Goal: Task Accomplishment & Management: Use online tool/utility

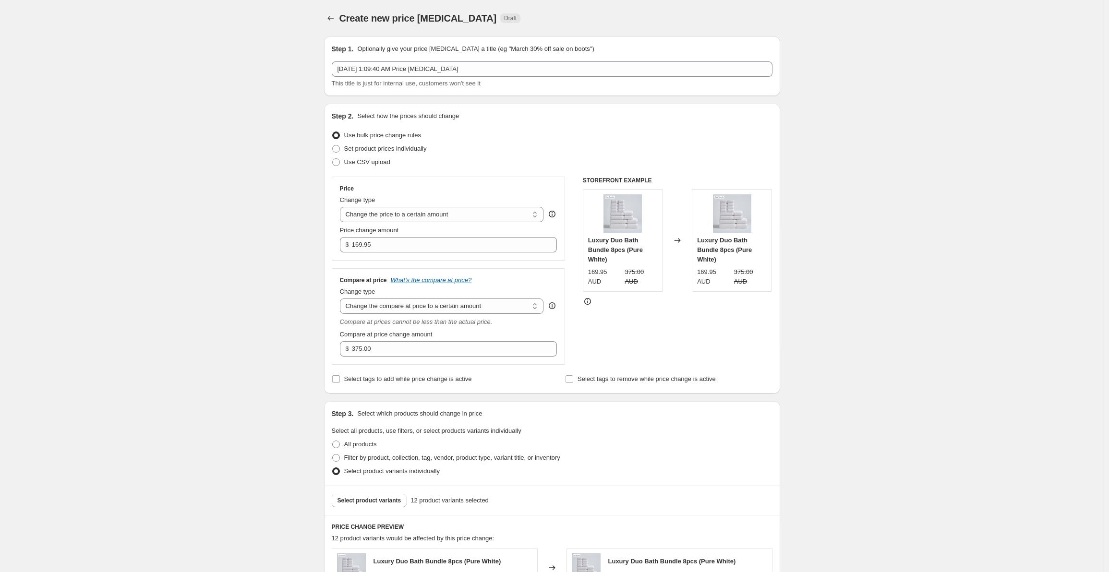
select select "to"
drag, startPoint x: 160, startPoint y: 24, endPoint x: 149, endPoint y: 24, distance: 11.1
click at [160, 24] on div "Create new price [MEDICAL_DATA]. This page is ready Create new price [MEDICAL_D…" at bounding box center [552, 557] width 1104 height 1114
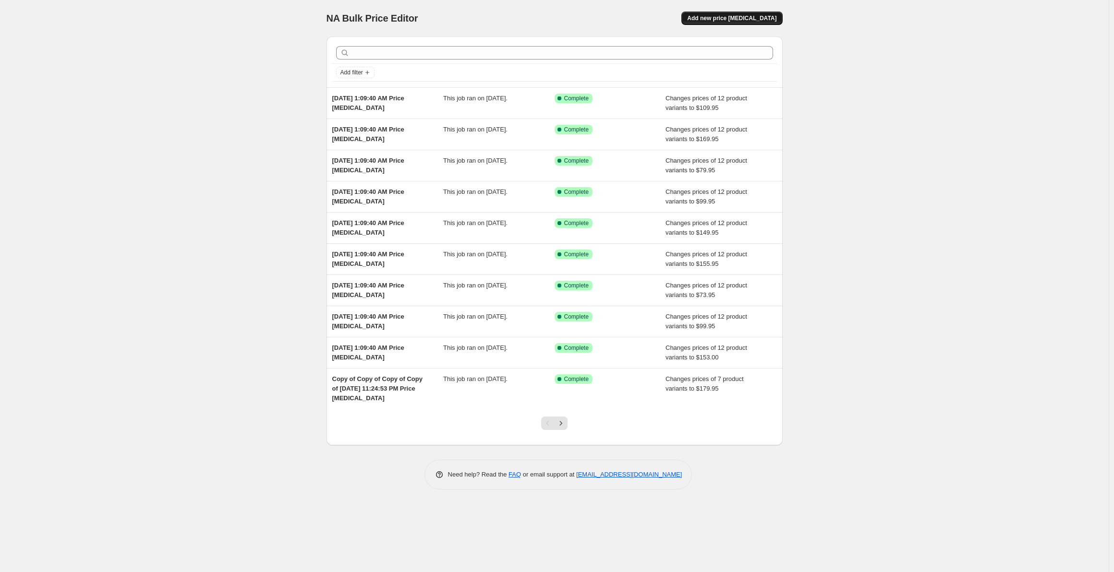
click at [750, 23] on button "Add new price [MEDICAL_DATA]" at bounding box center [731, 18] width 101 height 13
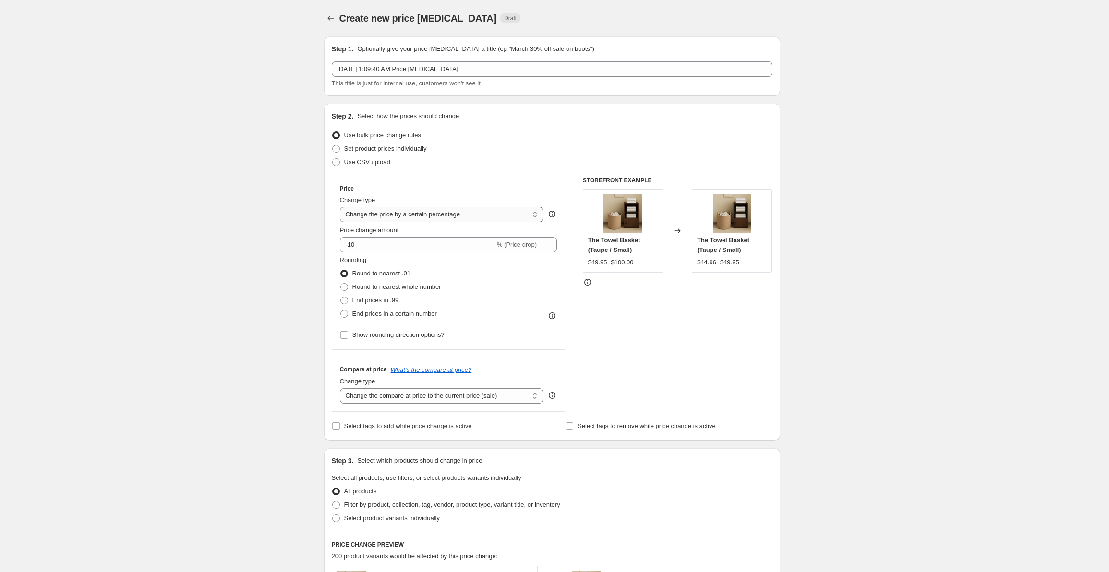
click at [426, 219] on select "Change the price to a certain amount Change the price by a certain amount Chang…" at bounding box center [442, 214] width 204 height 15
select select "to"
click at [342, 207] on select "Change the price to a certain amount Change the price by a certain amount Chang…" at bounding box center [442, 214] width 204 height 15
type input "80.00"
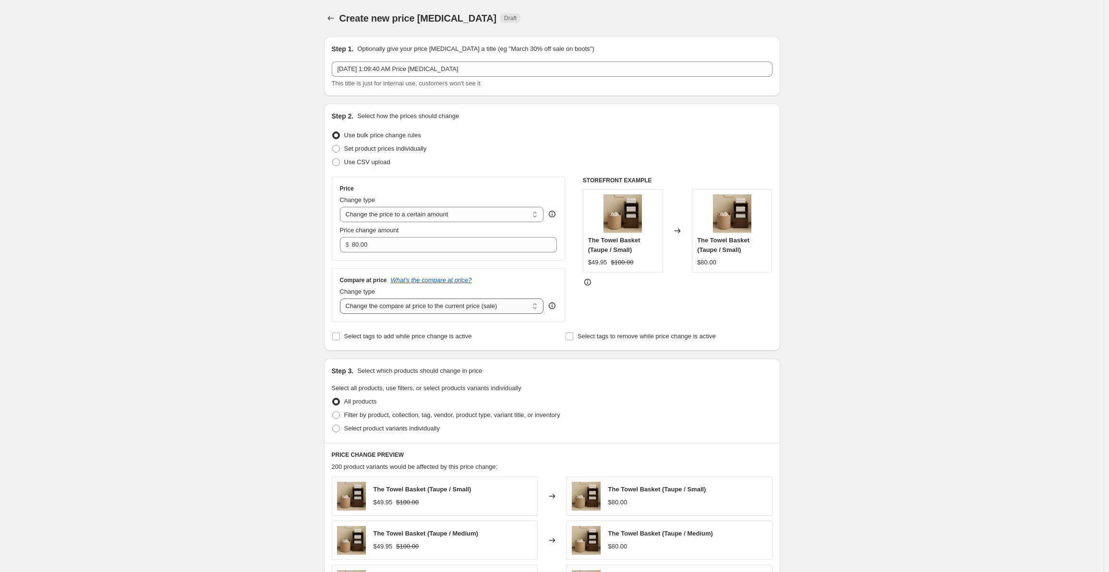
click at [385, 308] on select "Change the compare at price to the current price (sale) Change the compare at p…" at bounding box center [442, 306] width 204 height 15
select select "to"
click at [342, 299] on select "Change the compare at price to the current price (sale) Change the compare at p…" at bounding box center [442, 306] width 204 height 15
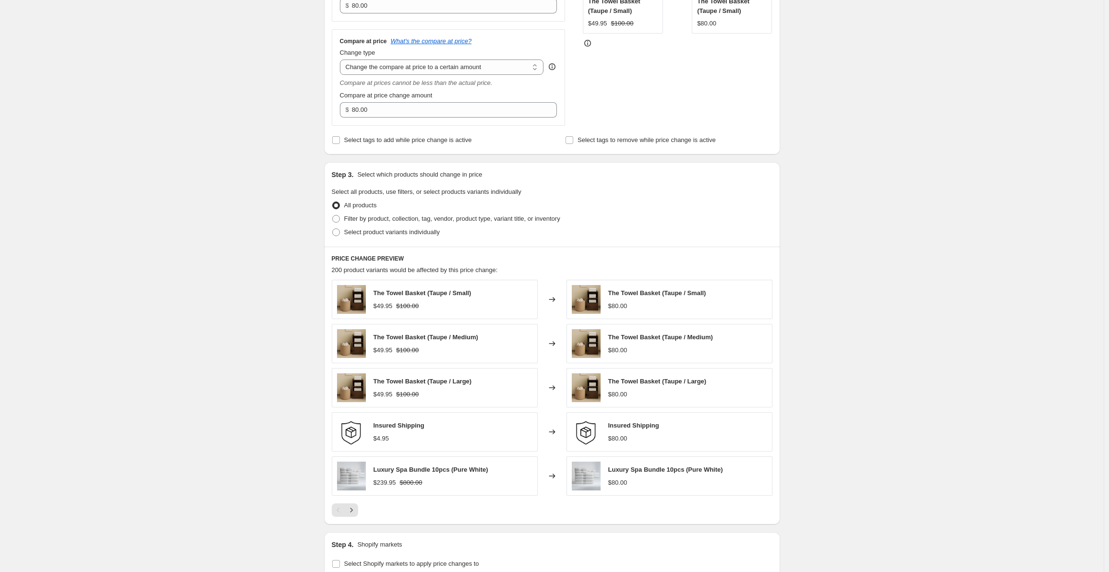
scroll to position [240, 0]
click at [371, 231] on span "Select product variants individually" at bounding box center [392, 231] width 96 height 7
click at [333, 228] on input "Select product variants individually" at bounding box center [332, 228] width 0 height 0
radio input "true"
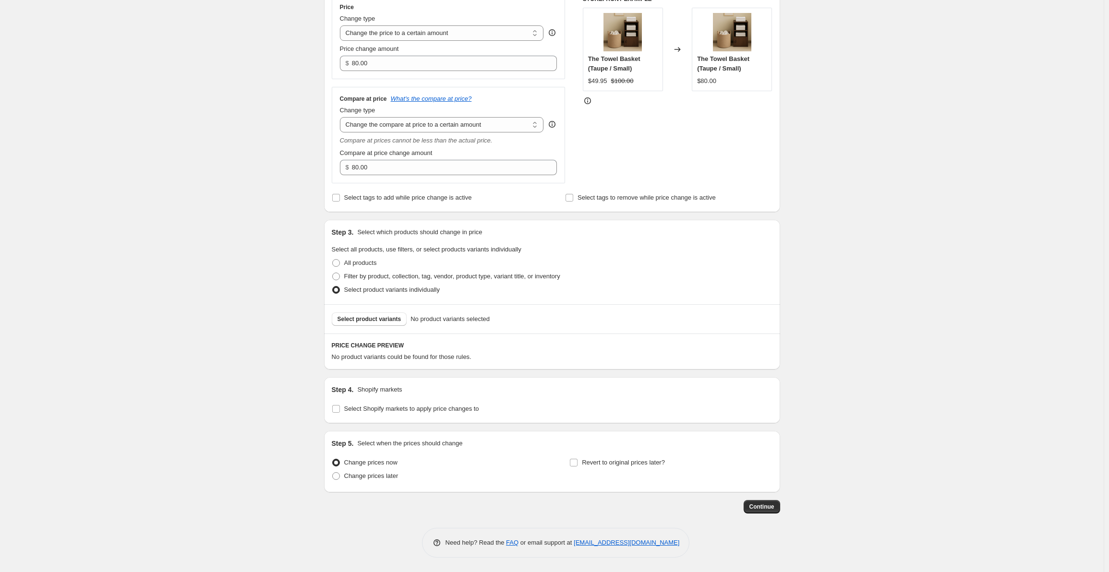
scroll to position [181, 0]
click at [387, 321] on span "Select product variants" at bounding box center [370, 319] width 64 height 8
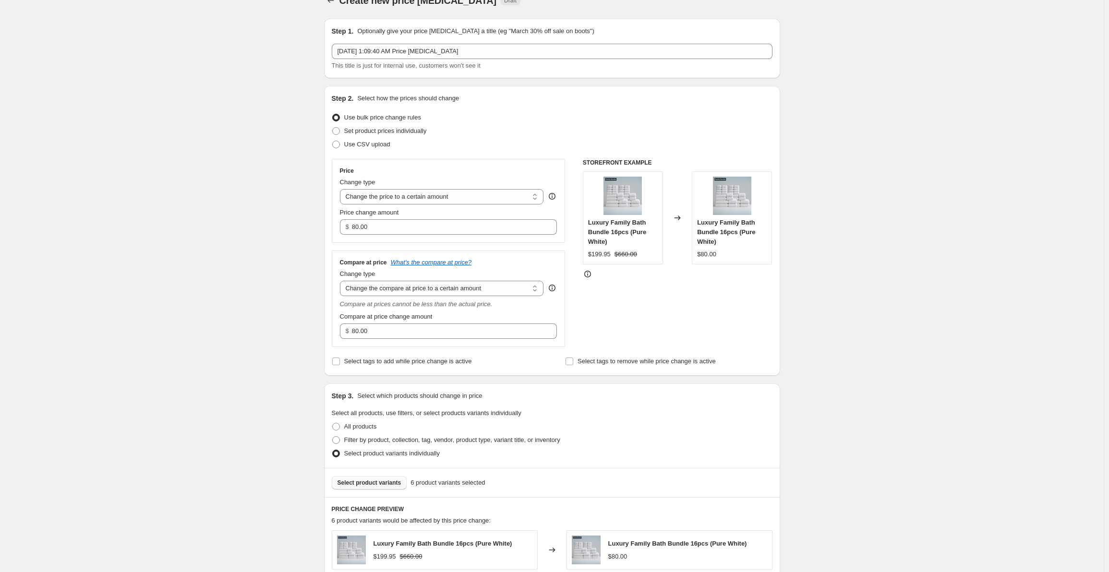
scroll to position [0, 0]
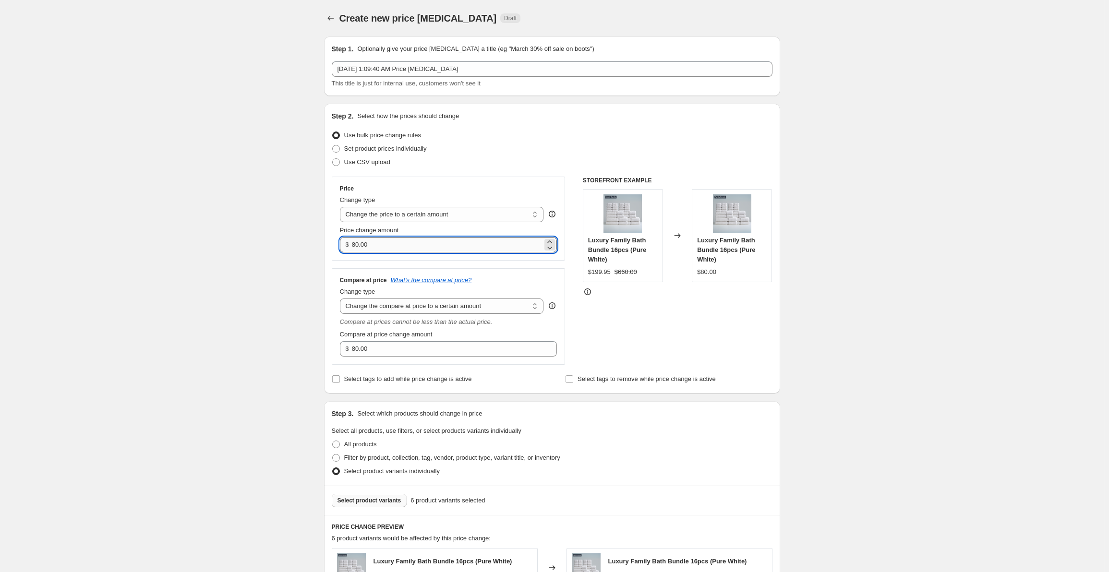
click at [406, 244] on input "80.00" at bounding box center [447, 244] width 191 height 15
paste input "199.95"
type input "199.95"
click at [401, 354] on input "80.00" at bounding box center [447, 348] width 191 height 15
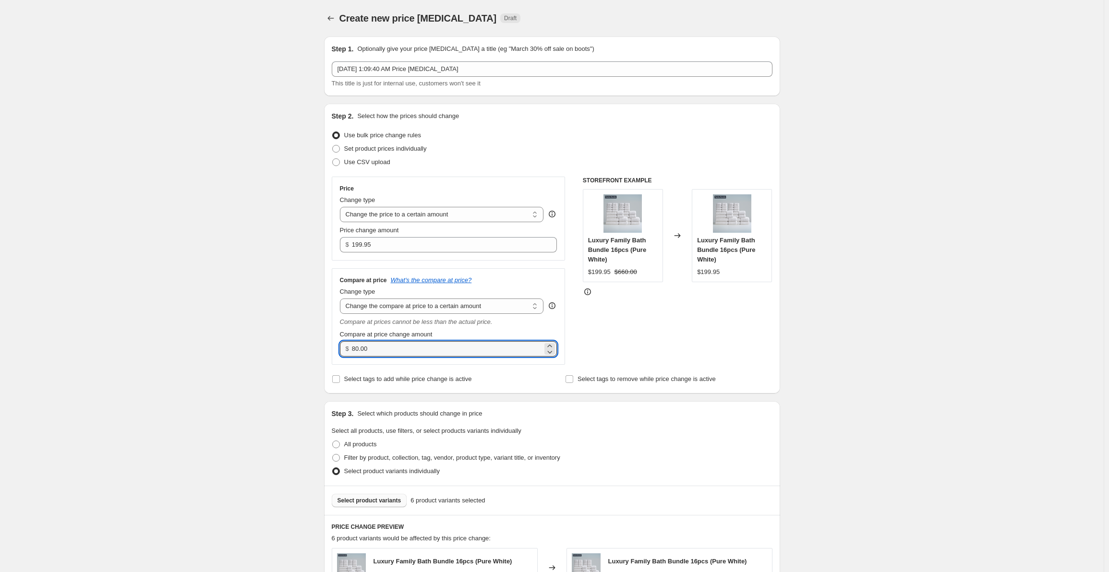
paste input "66"
type input "660.00"
click at [260, 306] on div "Create new price [MEDICAL_DATA]. This page is ready Create new price [MEDICAL_D…" at bounding box center [552, 498] width 1104 height 996
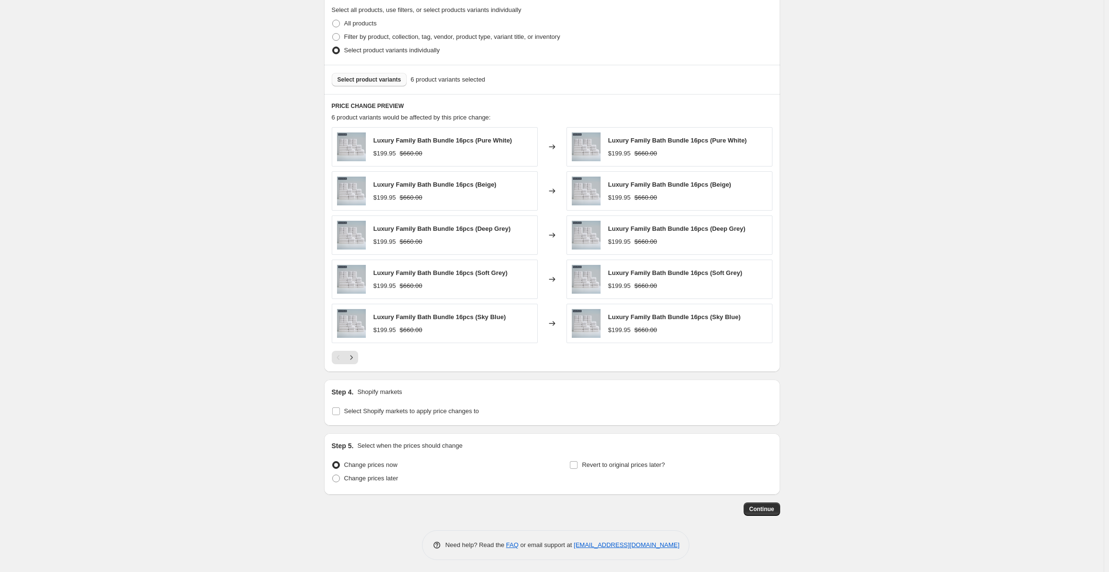
scroll to position [423, 0]
click at [774, 510] on span "Continue" at bounding box center [761, 507] width 25 height 8
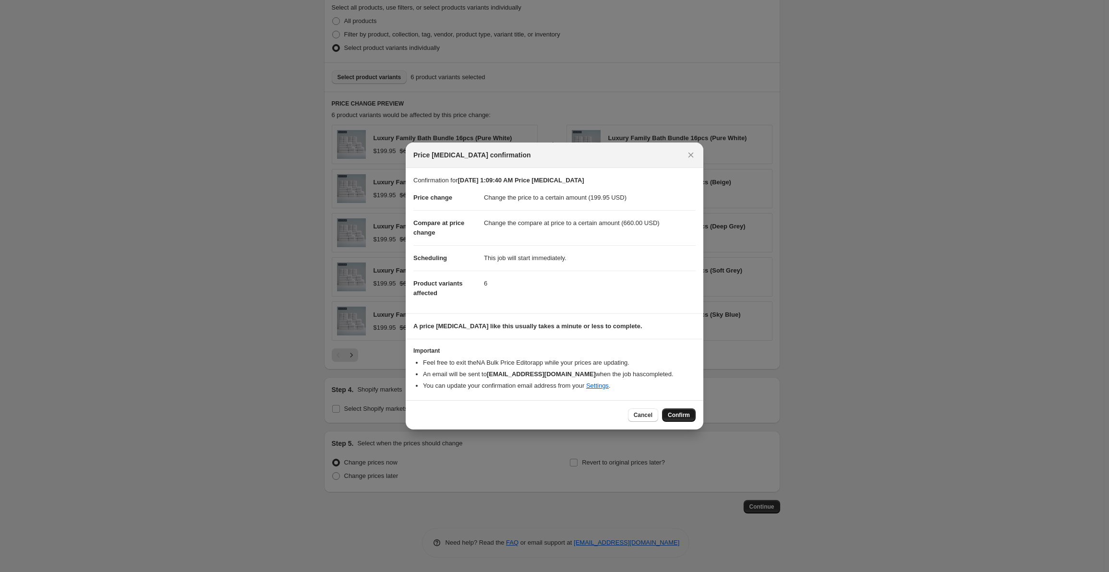
click at [683, 419] on span "Confirm" at bounding box center [679, 415] width 22 height 8
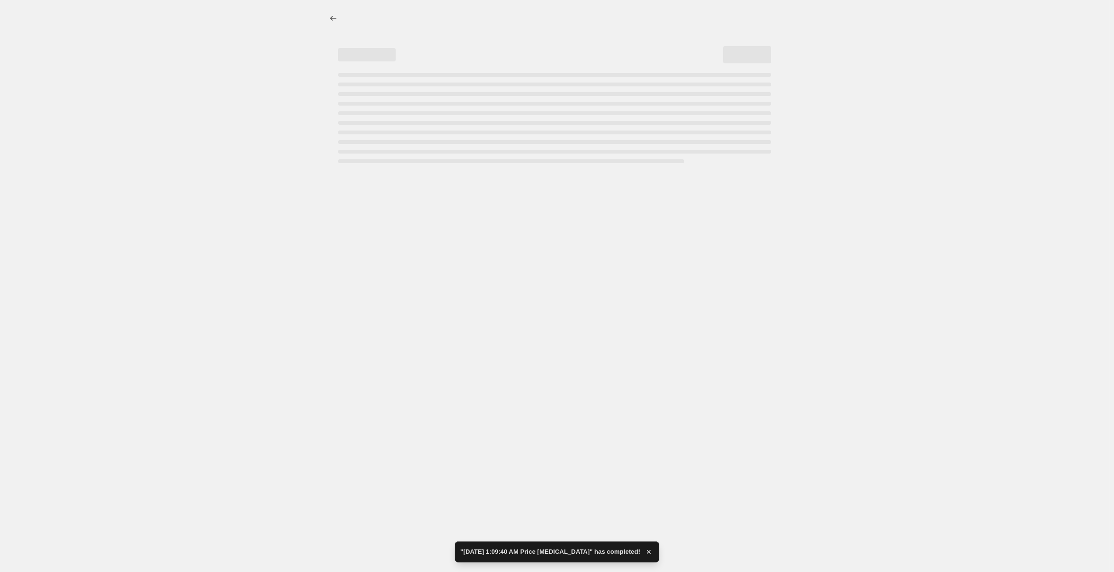
select select "to"
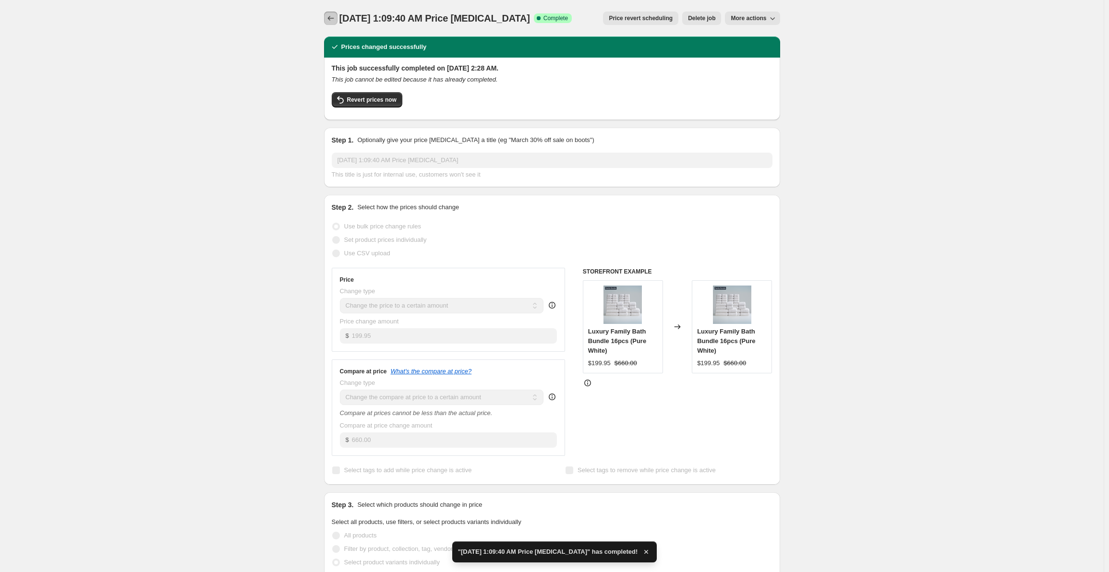
click at [330, 20] on icon "Price change jobs" at bounding box center [331, 18] width 10 height 10
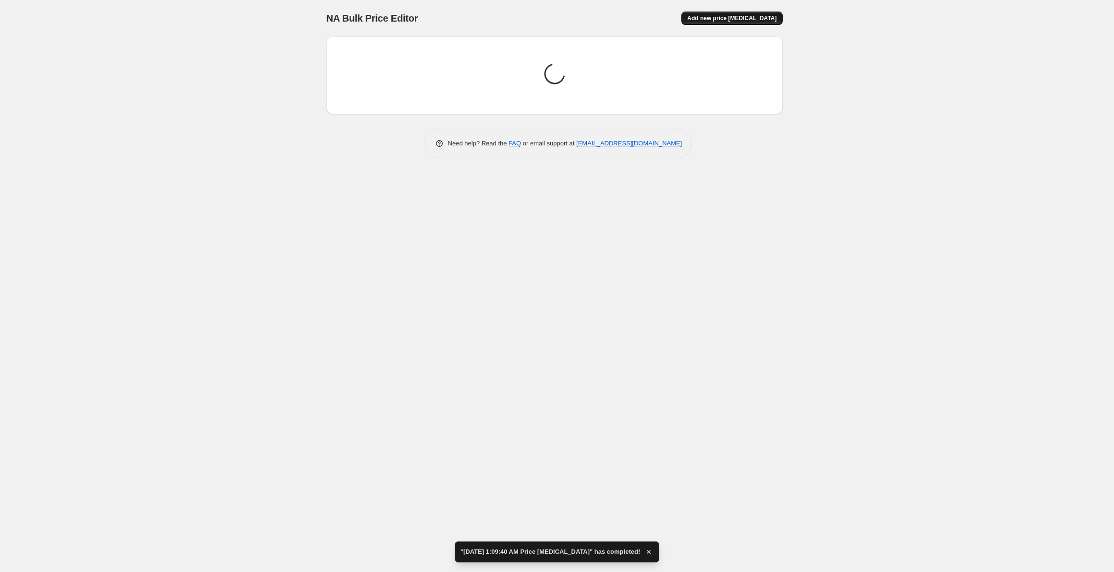
click at [721, 18] on span "Add new price [MEDICAL_DATA]" at bounding box center [731, 18] width 89 height 8
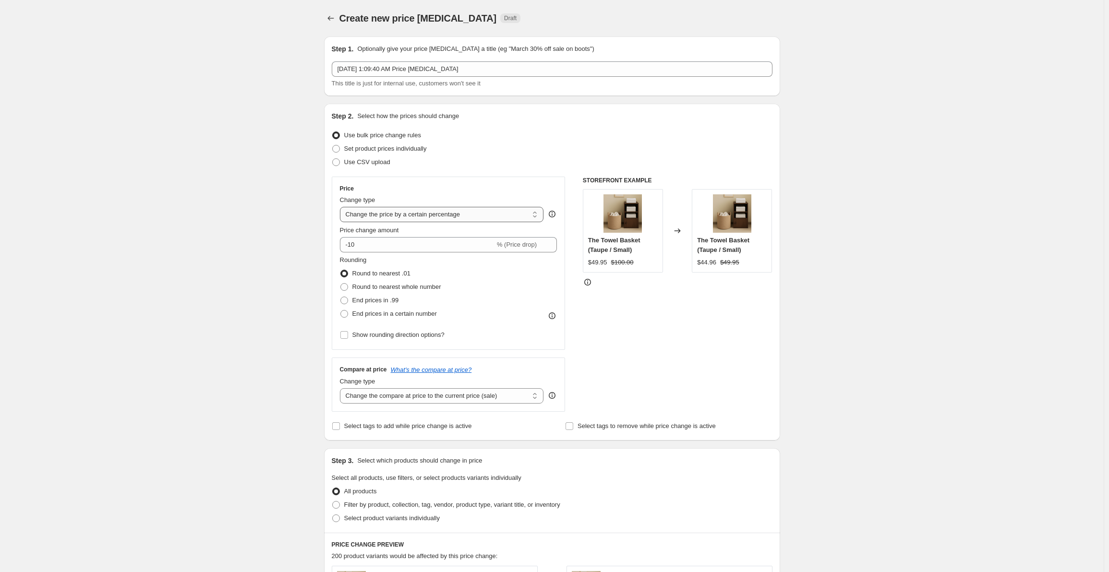
click at [396, 217] on select "Change the price to a certain amount Change the price by a certain amount Chang…" at bounding box center [442, 214] width 204 height 15
select select "to"
click at [342, 207] on select "Change the price to a certain amount Change the price by a certain amount Chang…" at bounding box center [442, 214] width 204 height 15
type input "80.00"
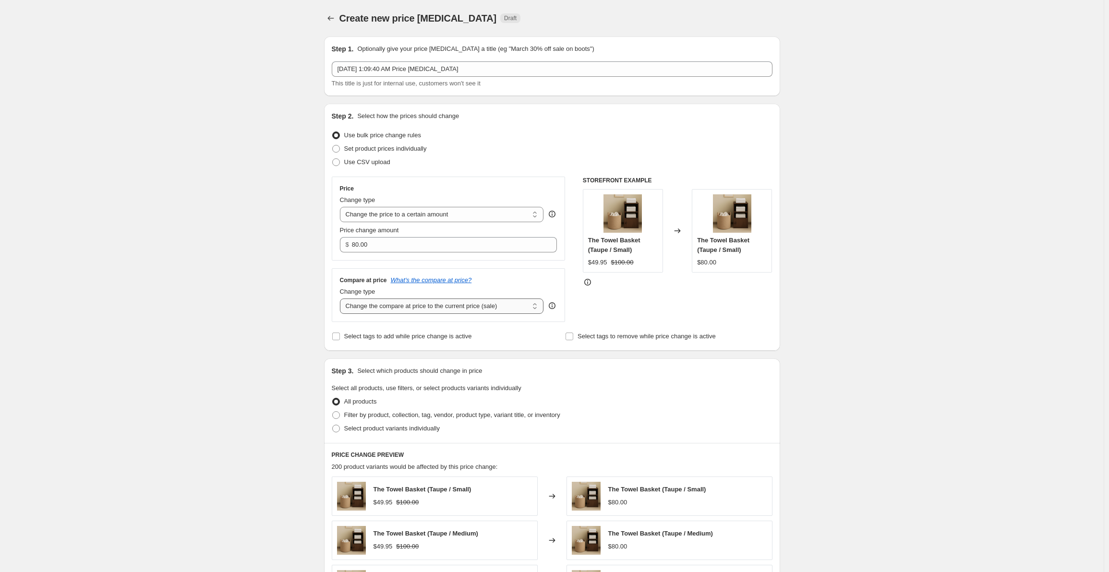
click at [407, 305] on select "Change the compare at price to the current price (sale) Change the compare at p…" at bounding box center [442, 306] width 204 height 15
select select "to"
click at [342, 299] on select "Change the compare at price to the current price (sale) Change the compare at p…" at bounding box center [442, 306] width 204 height 15
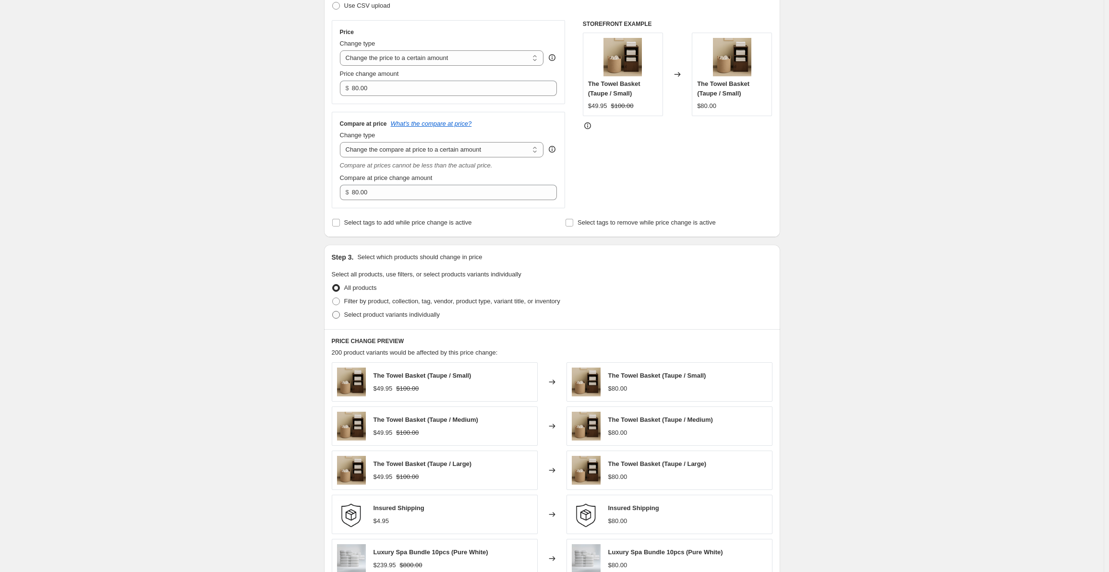
scroll to position [192, 0]
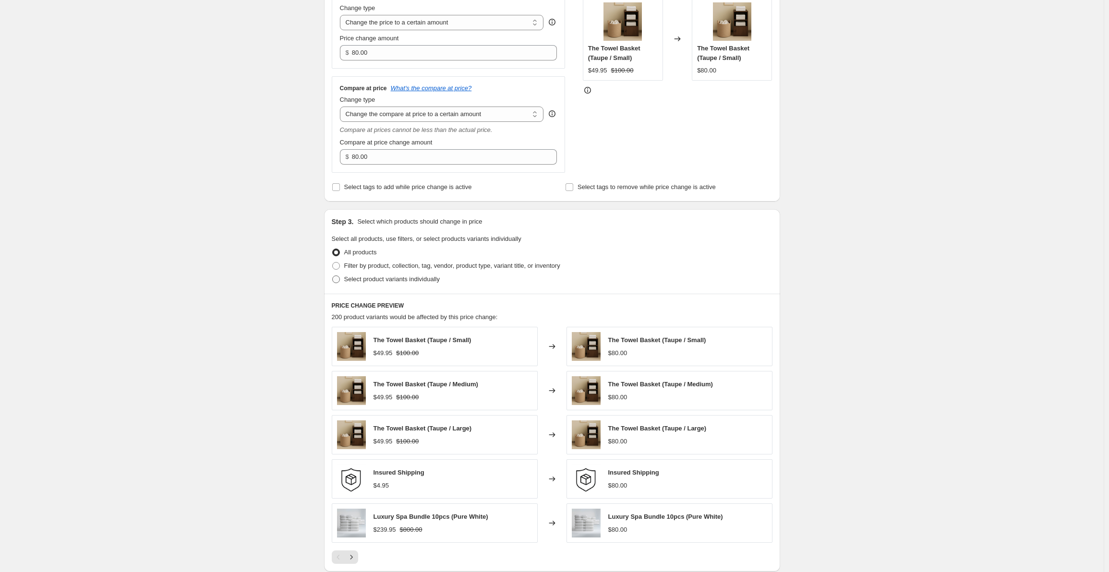
click at [379, 283] on span "Select product variants individually" at bounding box center [392, 280] width 96 height 10
click at [333, 276] on input "Select product variants individually" at bounding box center [332, 276] width 0 height 0
radio input "true"
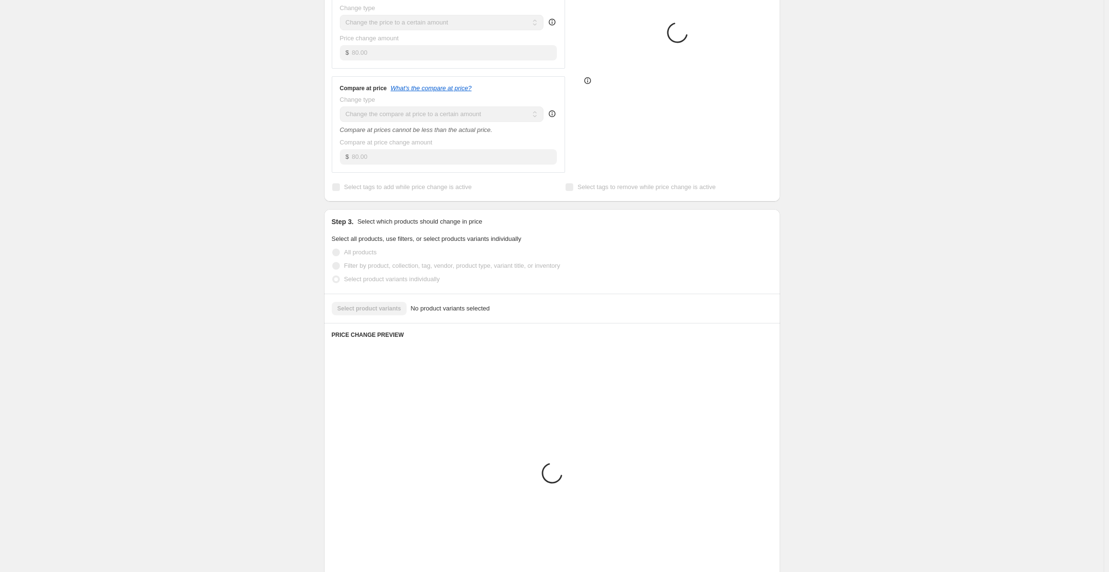
scroll to position [181, 0]
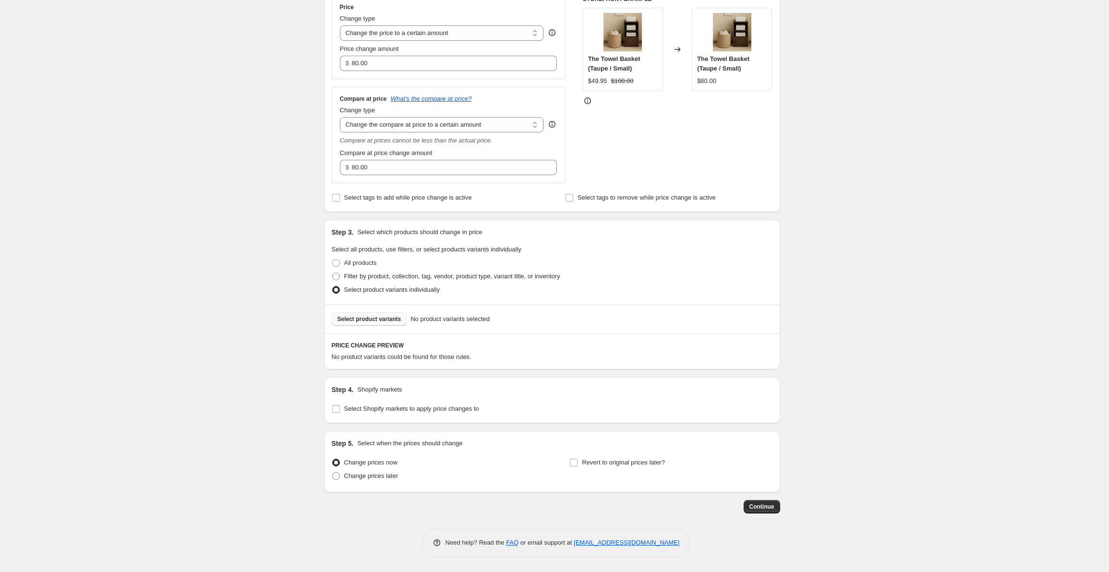
click at [379, 321] on span "Select product variants" at bounding box center [370, 319] width 64 height 8
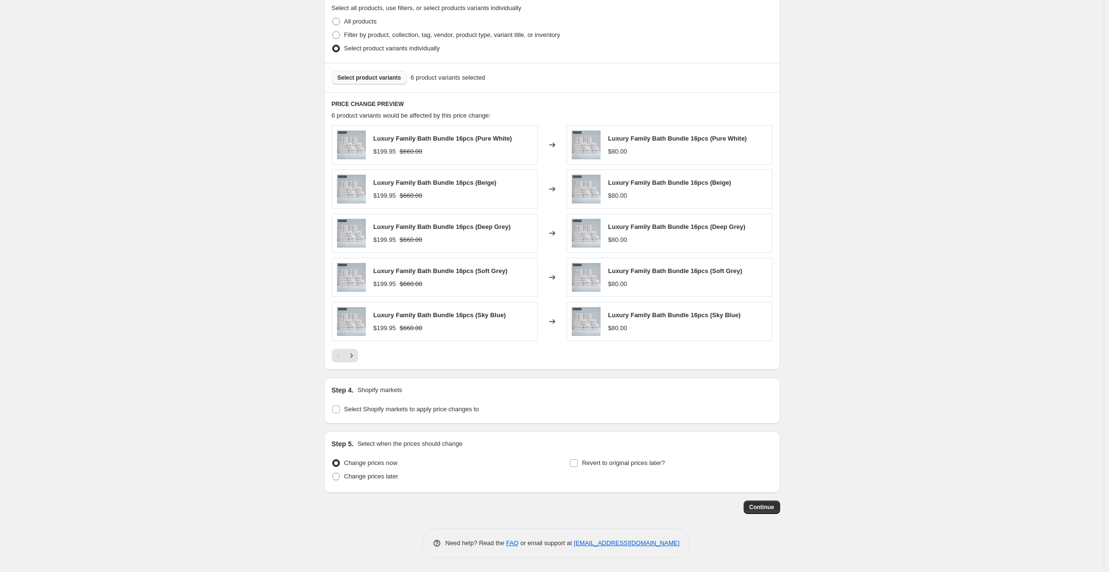
scroll to position [423, 0]
click at [338, 409] on input "Select Shopify markets to apply price changes to" at bounding box center [336, 409] width 8 height 8
checkbox input "true"
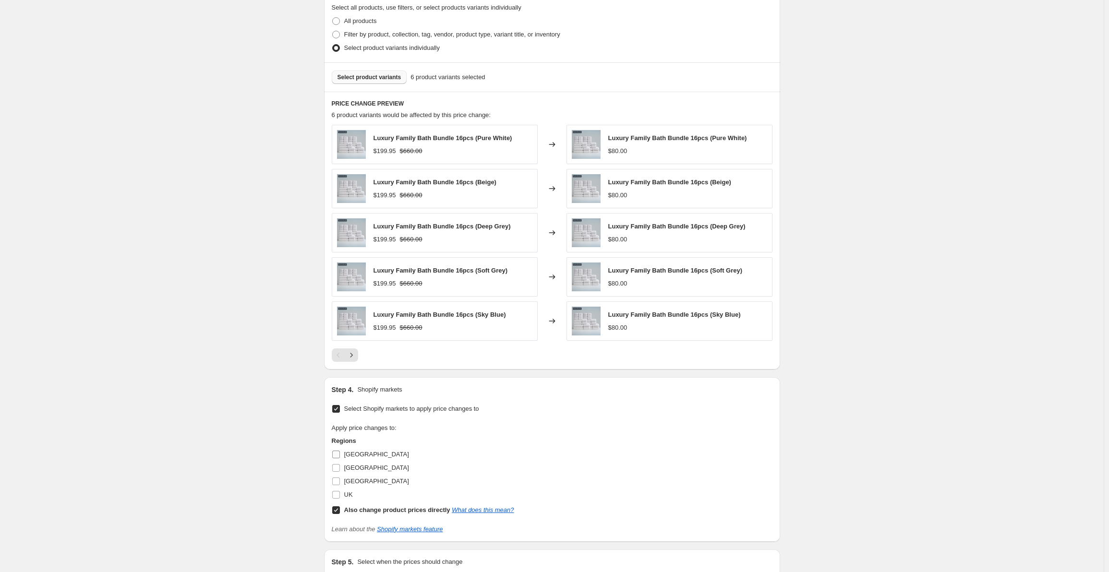
click at [338, 456] on input "[GEOGRAPHIC_DATA]" at bounding box center [336, 455] width 8 height 8
checkbox input "true"
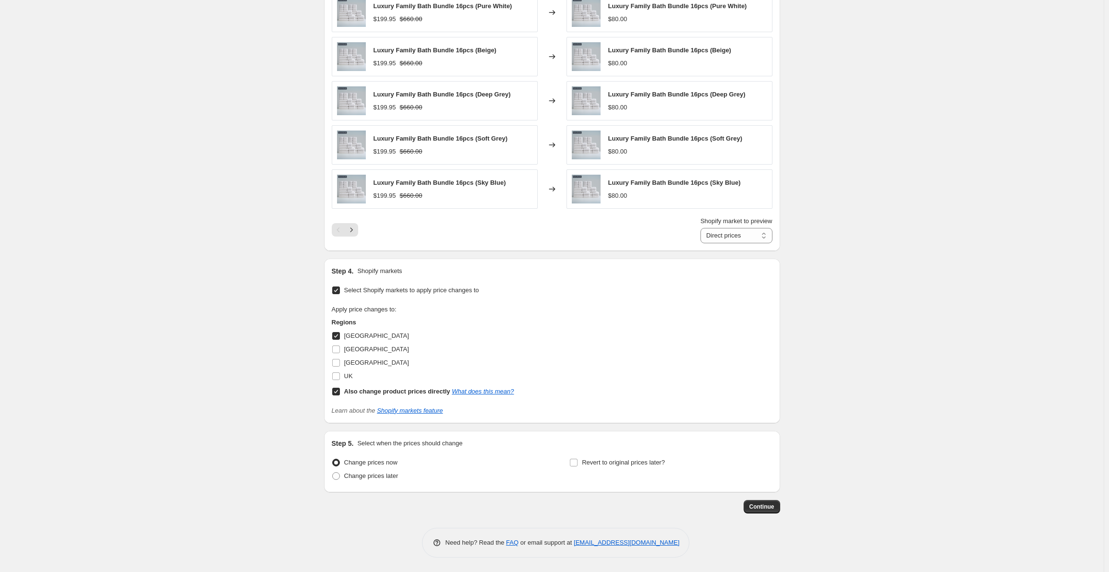
click at [336, 393] on input "Also change product prices directly What does this mean?" at bounding box center [336, 392] width 8 height 8
checkbox input "false"
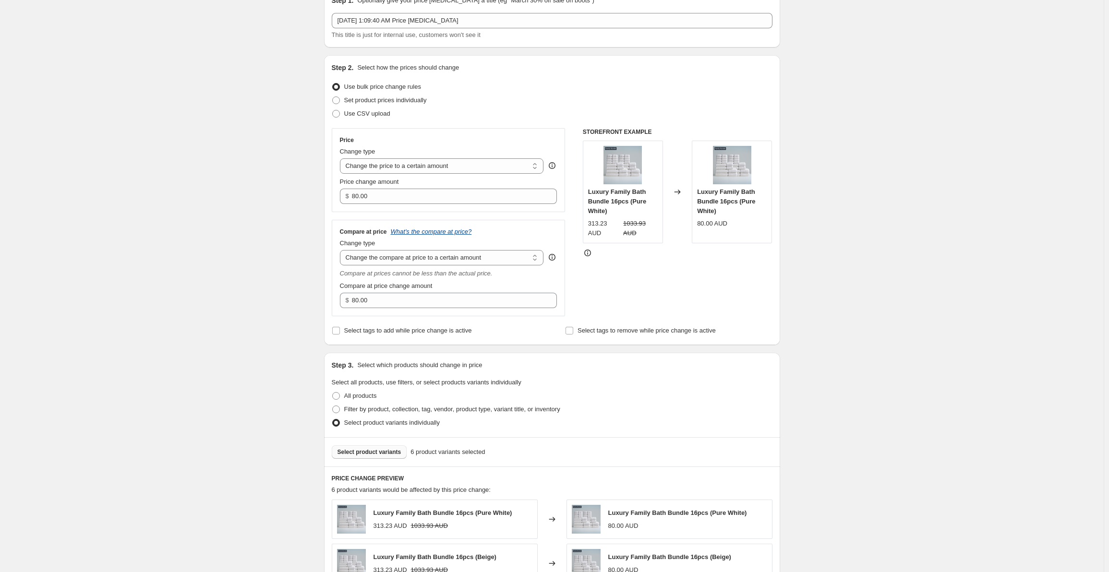
scroll to position [0, 0]
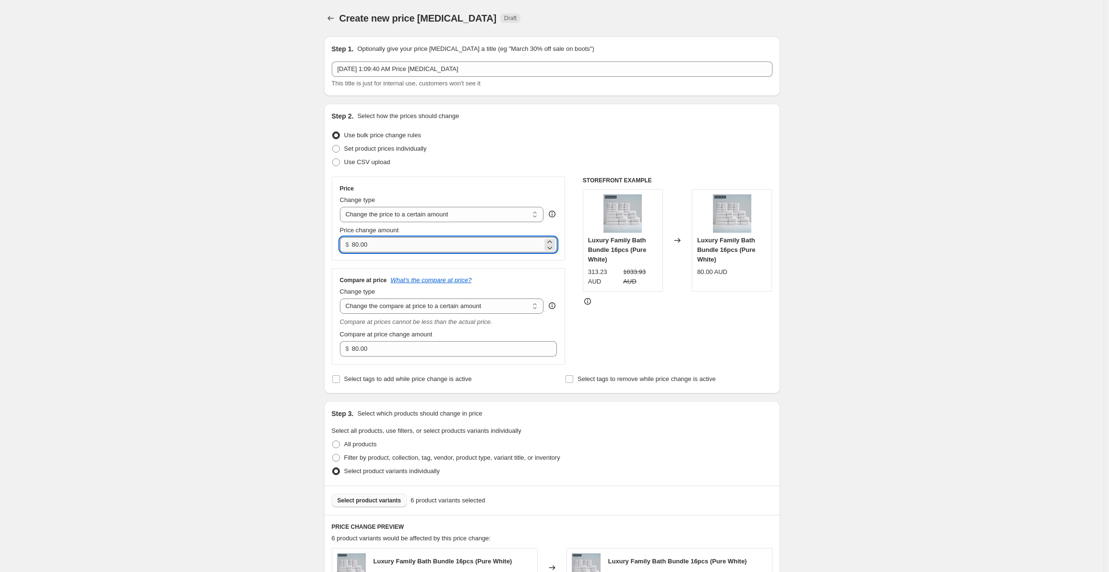
click at [427, 248] on input "80.00" at bounding box center [447, 244] width 191 height 15
paste input "299.95"
type input "299.95"
click at [386, 355] on input "80.00" at bounding box center [447, 348] width 191 height 15
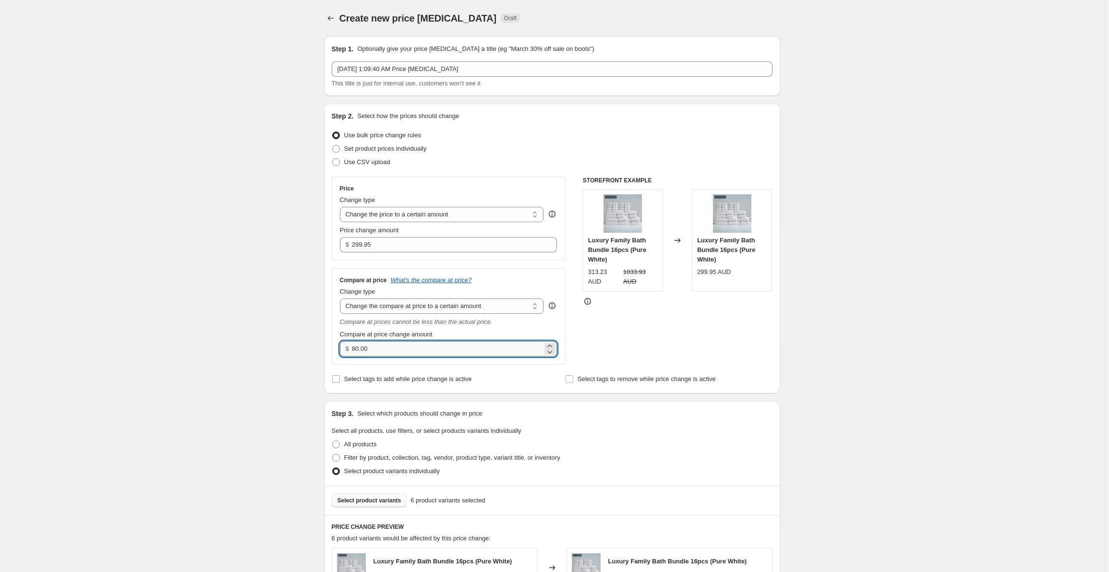
paste input "10"
type input "1000.00"
click at [284, 330] on div "Create new price [MEDICAL_DATA]. This page is ready Create new price [MEDICAL_D…" at bounding box center [552, 557] width 1104 height 1114
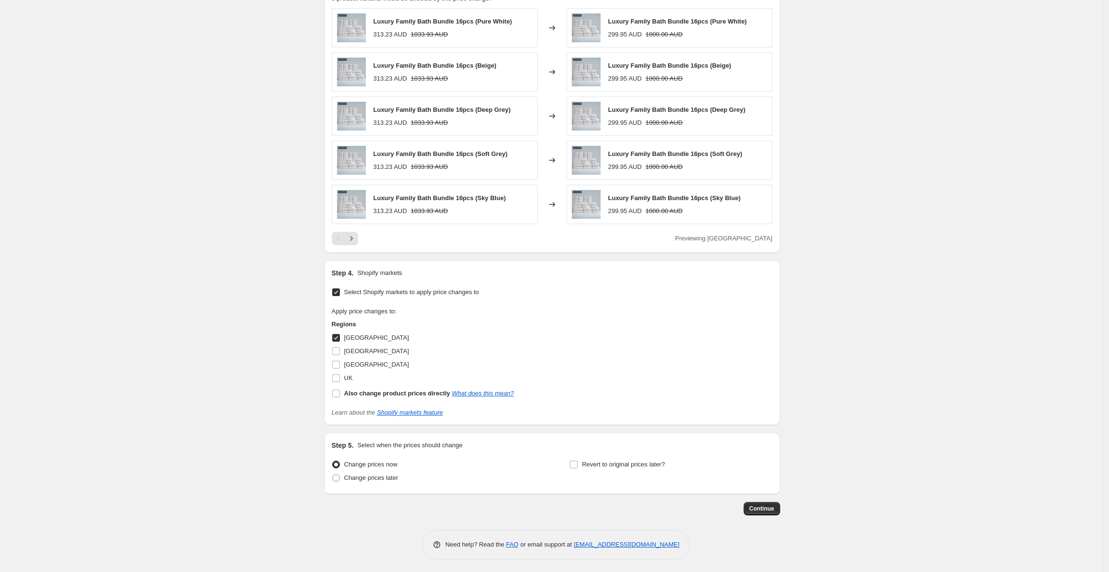
scroll to position [542, 0]
click at [770, 509] on span "Continue" at bounding box center [761, 507] width 25 height 8
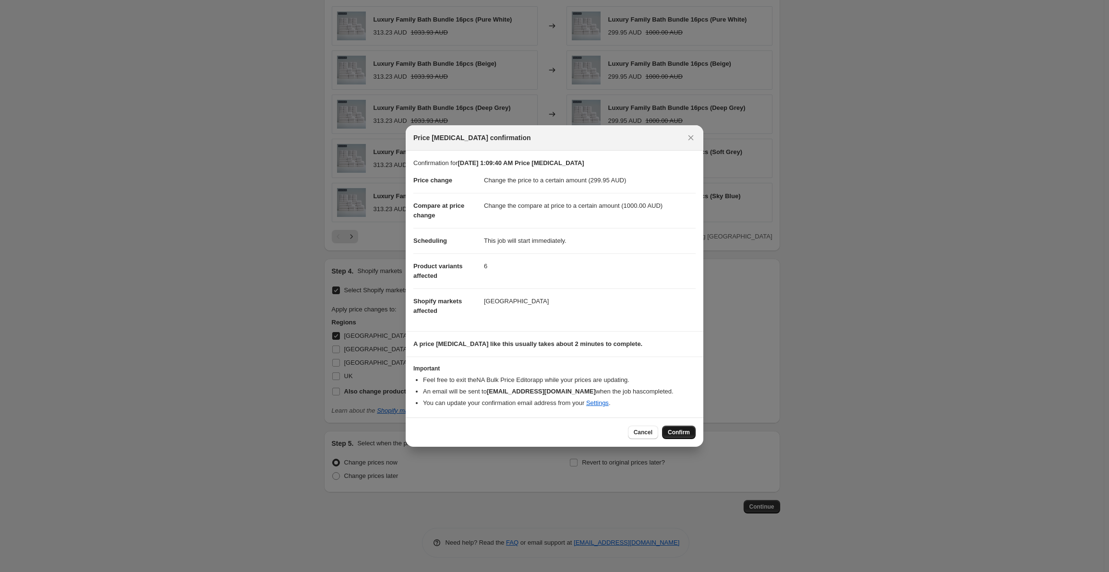
click at [678, 432] on span "Confirm" at bounding box center [679, 433] width 22 height 8
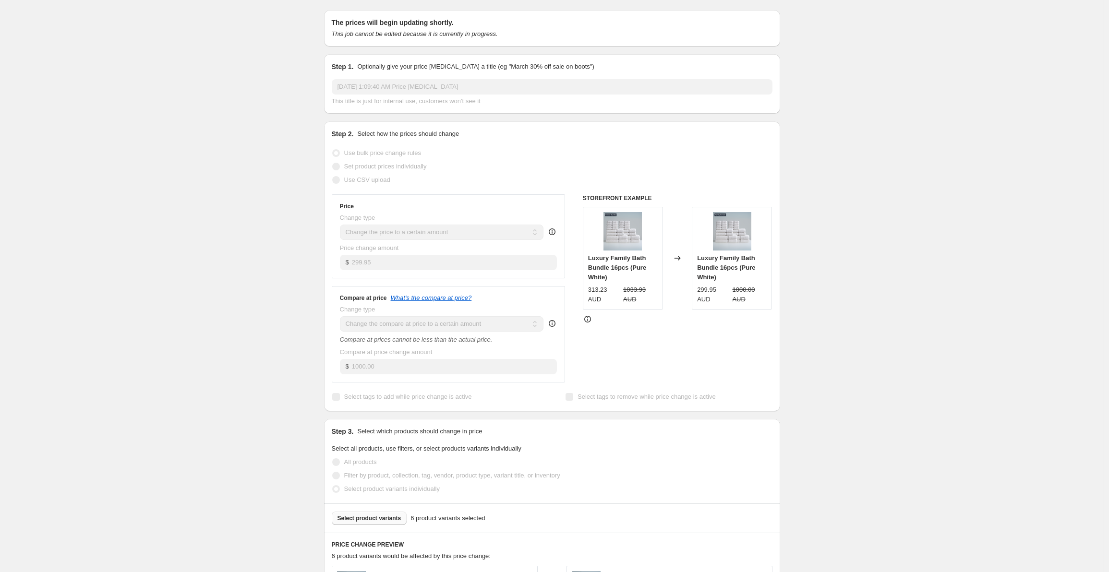
scroll to position [14, 0]
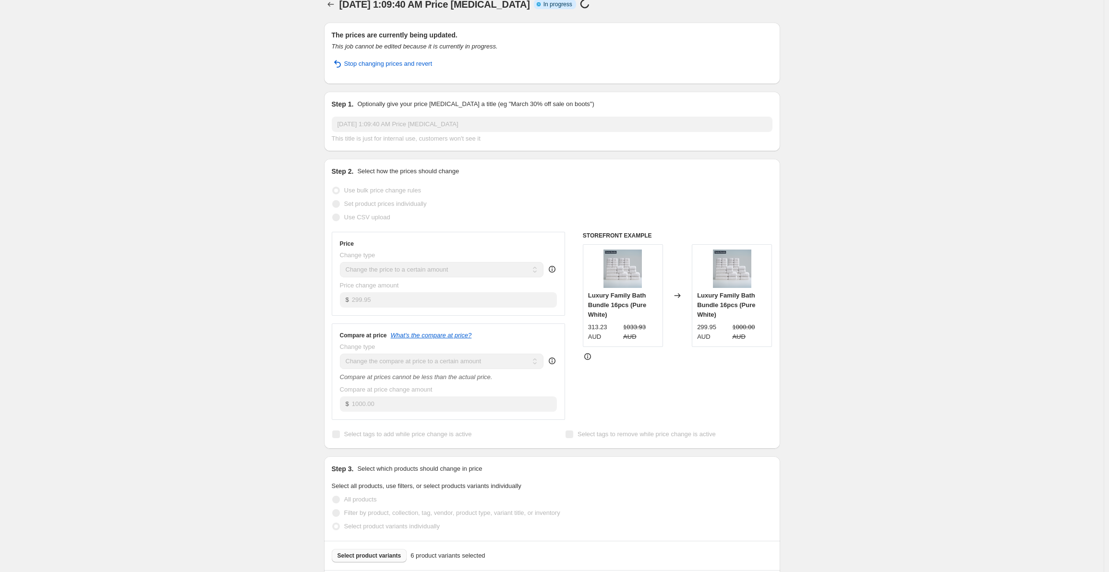
select select "to"
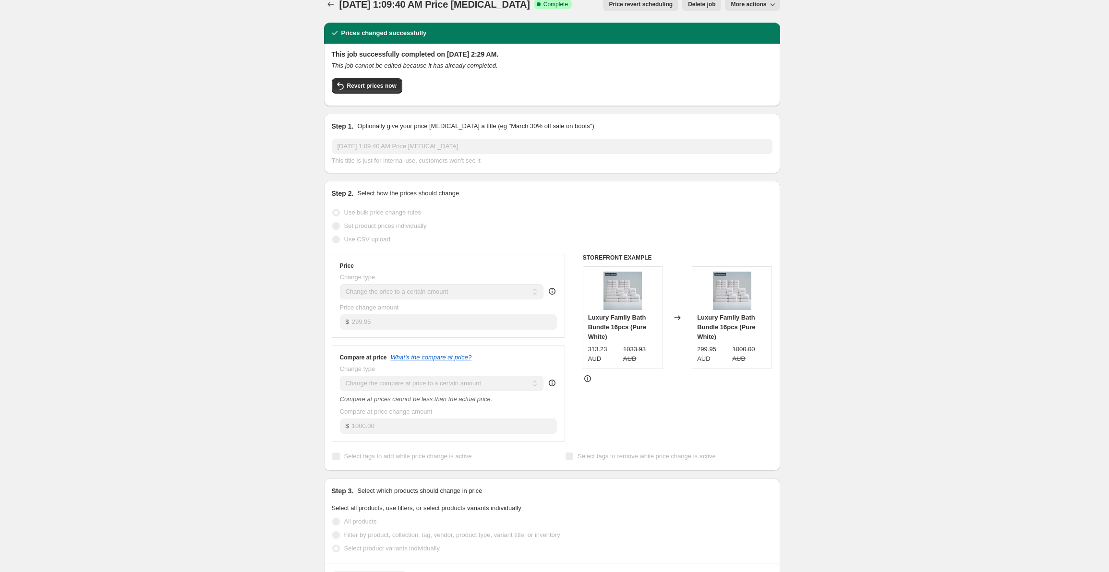
scroll to position [0, 0]
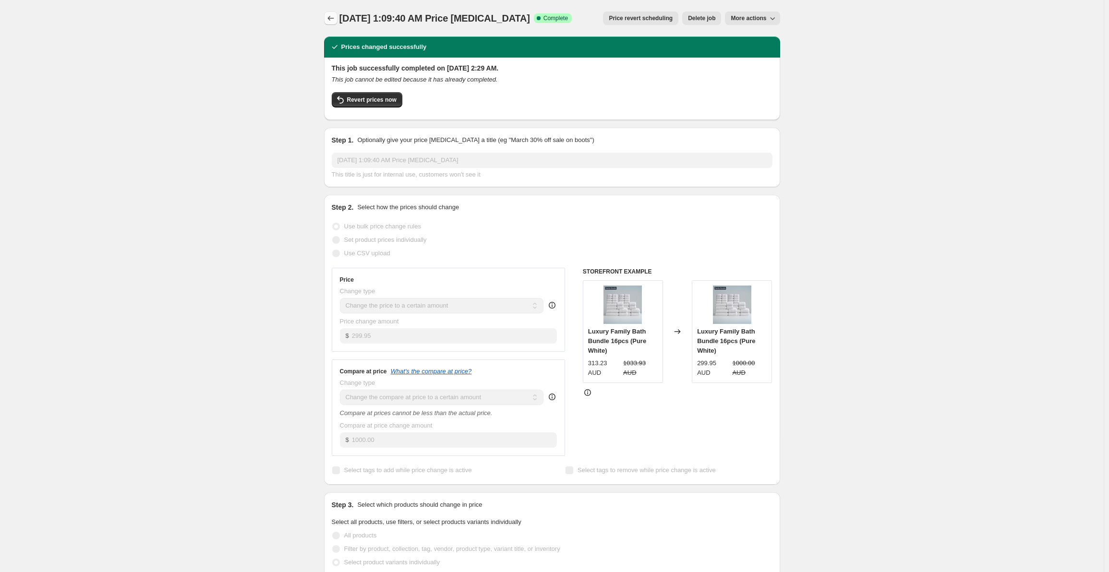
click at [332, 20] on icon "Price change jobs" at bounding box center [331, 18] width 10 height 10
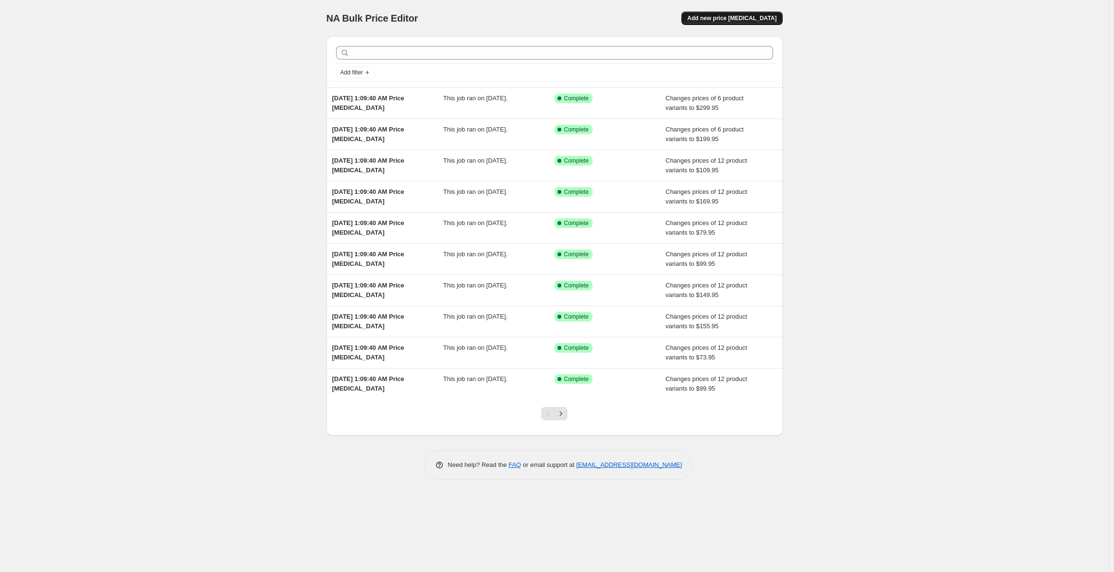
click at [733, 18] on span "Add new price [MEDICAL_DATA]" at bounding box center [731, 18] width 89 height 8
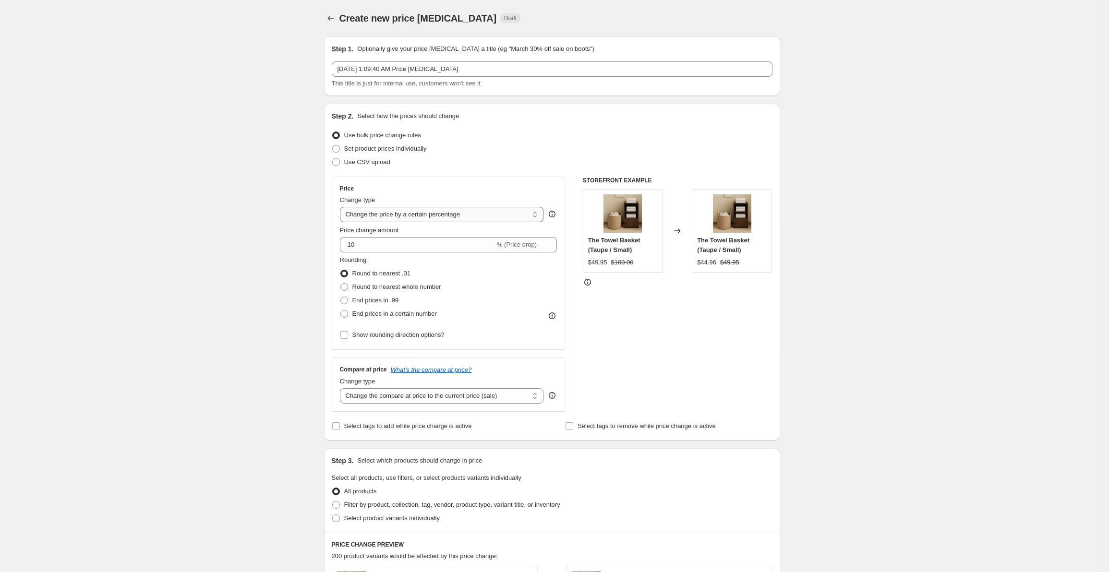
click at [409, 214] on select "Change the price to a certain amount Change the price by a certain amount Chang…" at bounding box center [442, 214] width 204 height 15
select select "to"
click at [342, 207] on select "Change the price to a certain amount Change the price by a certain amount Chang…" at bounding box center [442, 214] width 204 height 15
type input "80.00"
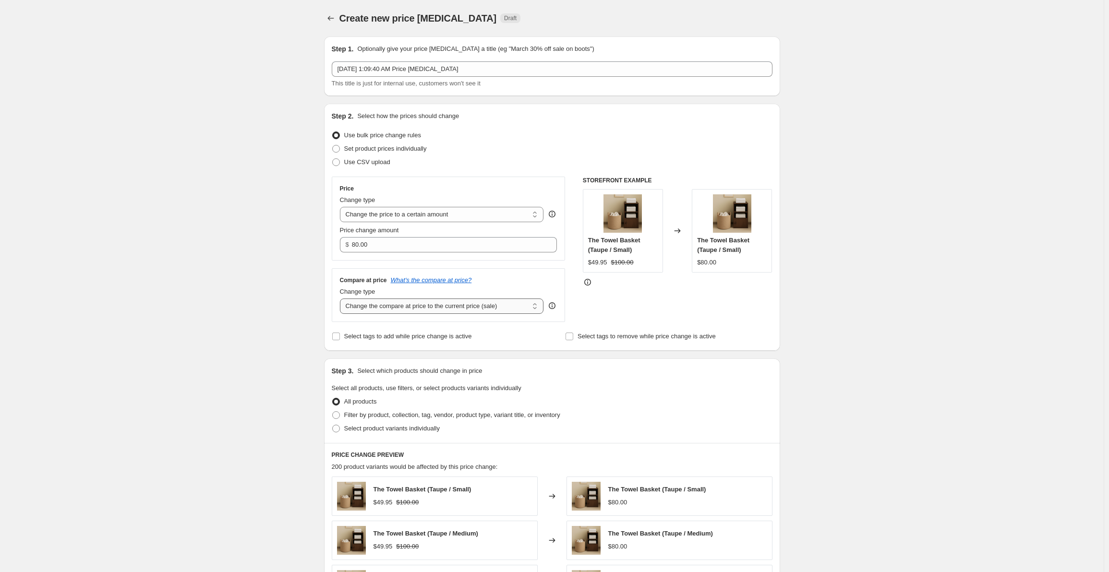
click at [420, 312] on select "Change the compare at price to the current price (sale) Change the compare at p…" at bounding box center [442, 306] width 204 height 15
select select "to"
click at [342, 299] on select "Change the compare at price to the current price (sale) Change the compare at p…" at bounding box center [442, 306] width 204 height 15
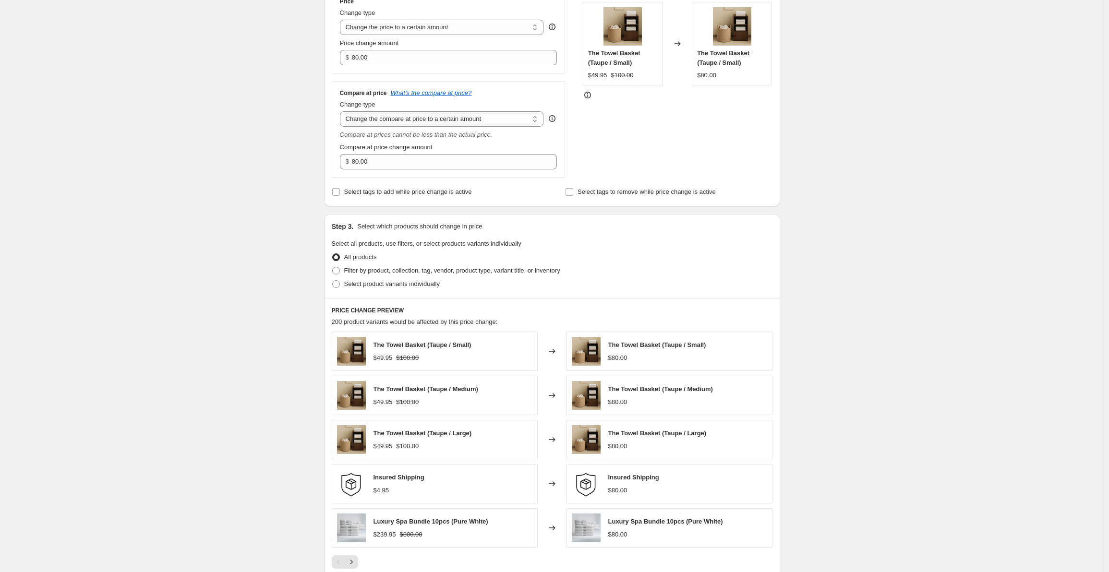
scroll to position [192, 0]
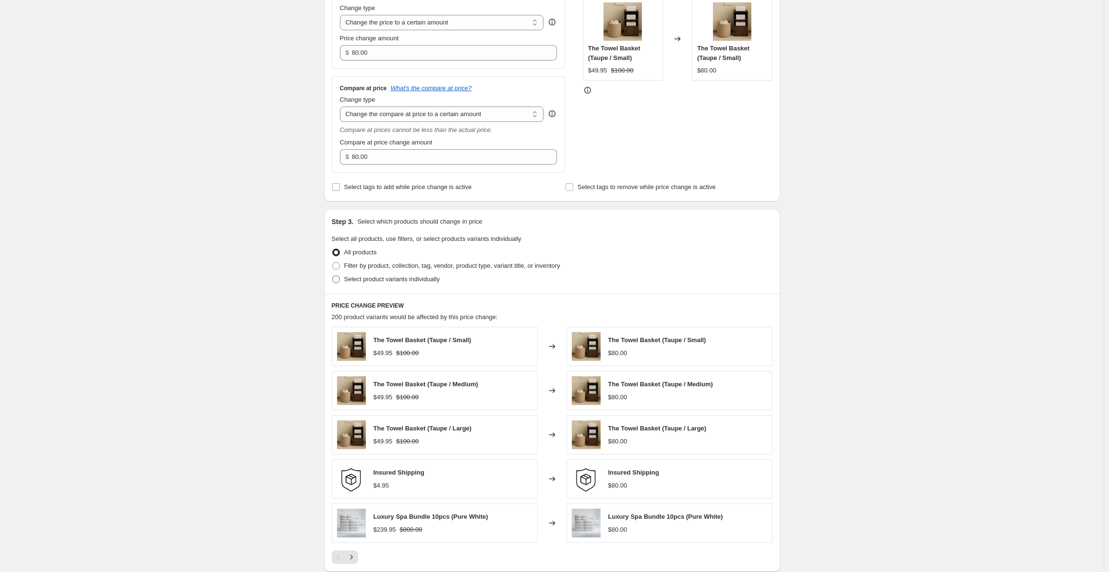
click at [363, 279] on span "Select product variants individually" at bounding box center [392, 279] width 96 height 7
click at [333, 276] on input "Select product variants individually" at bounding box center [332, 276] width 0 height 0
radio input "true"
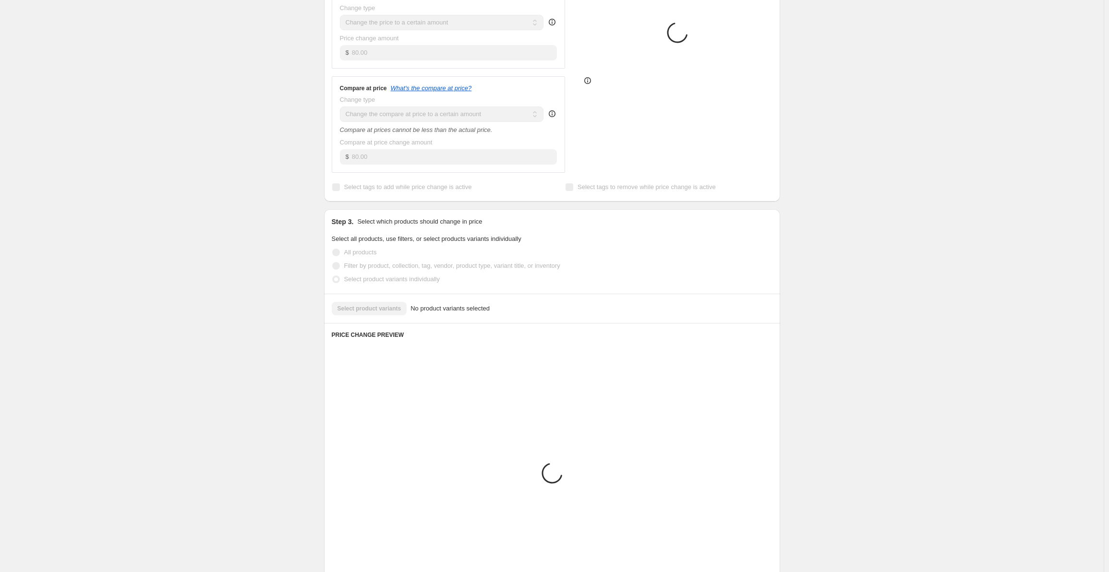
scroll to position [181, 0]
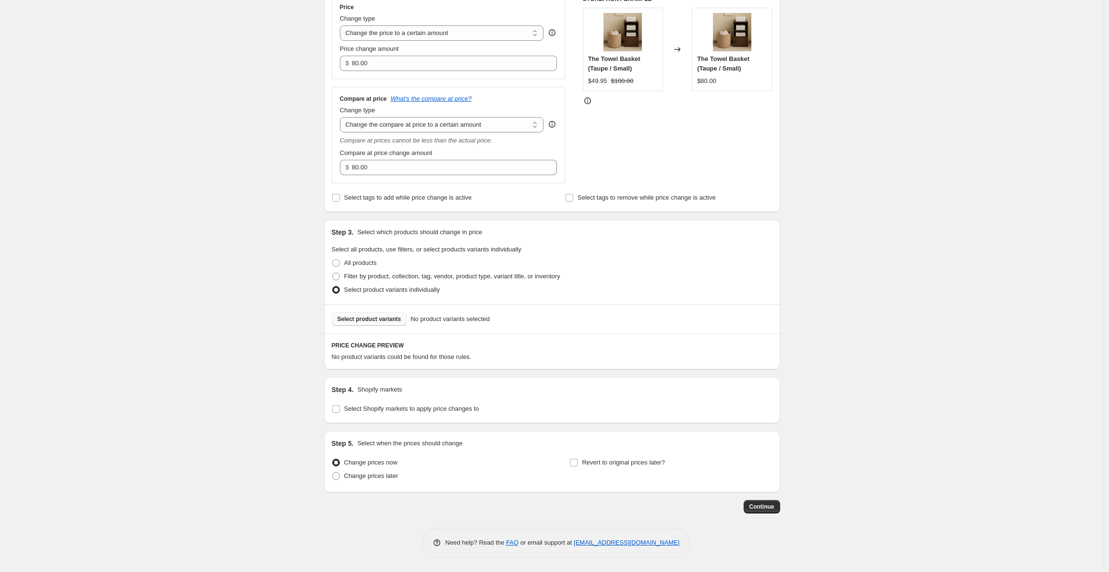
click at [382, 320] on span "Select product variants" at bounding box center [370, 319] width 64 height 8
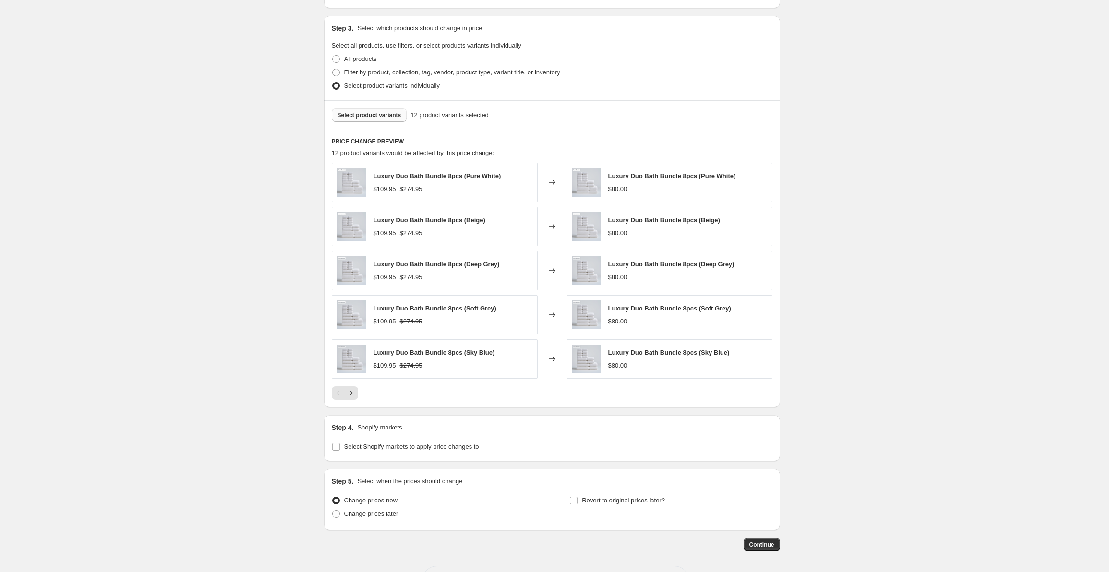
scroll to position [423, 0]
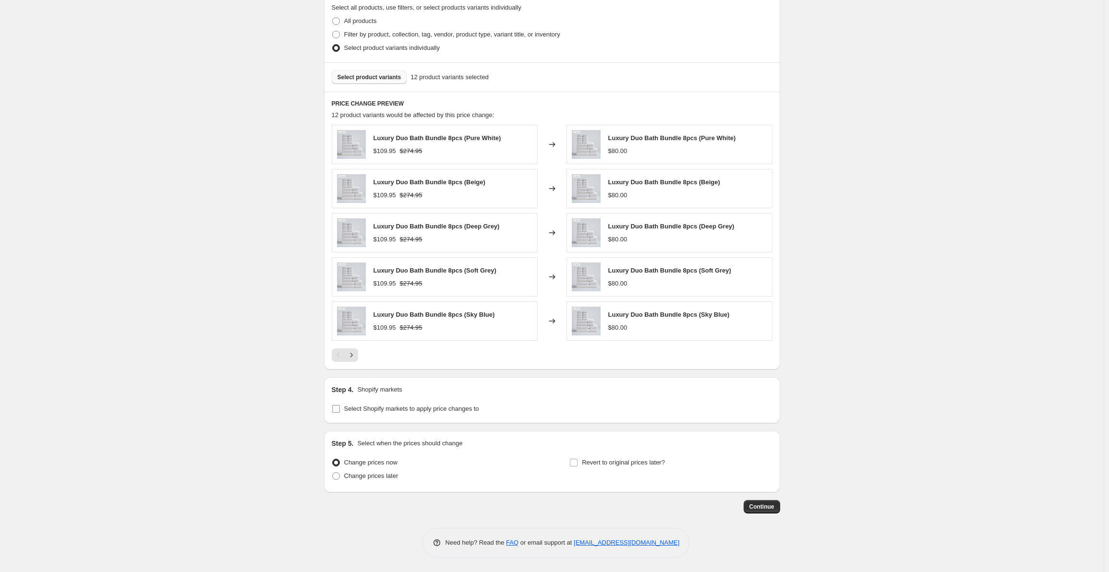
click at [377, 411] on span "Select Shopify markets to apply price changes to" at bounding box center [411, 408] width 135 height 7
click at [340, 411] on input "Select Shopify markets to apply price changes to" at bounding box center [336, 409] width 8 height 8
checkbox input "true"
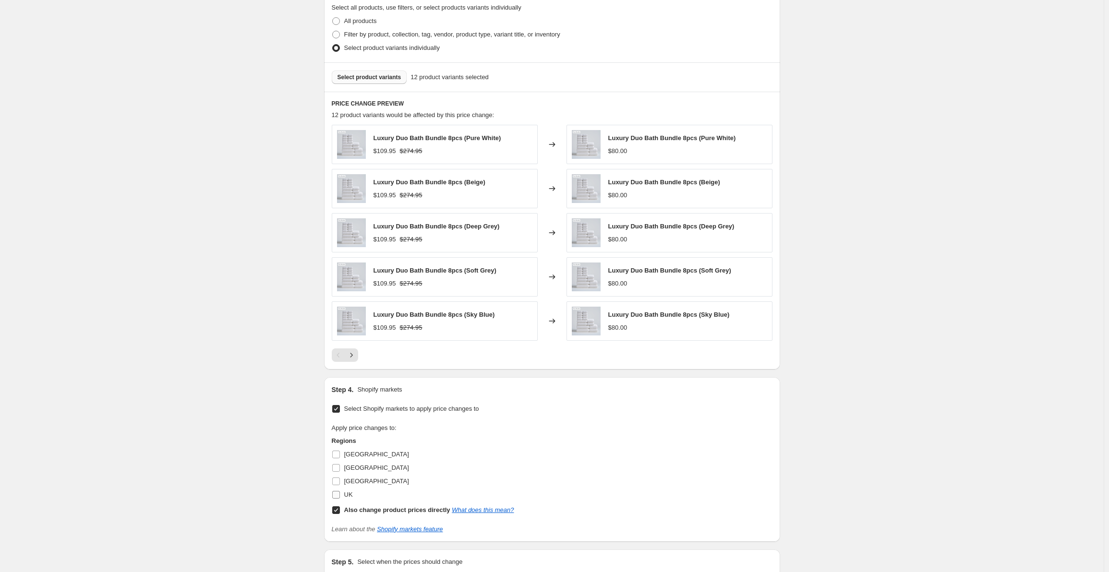
click at [339, 496] on input "UK" at bounding box center [336, 495] width 8 height 8
checkbox input "true"
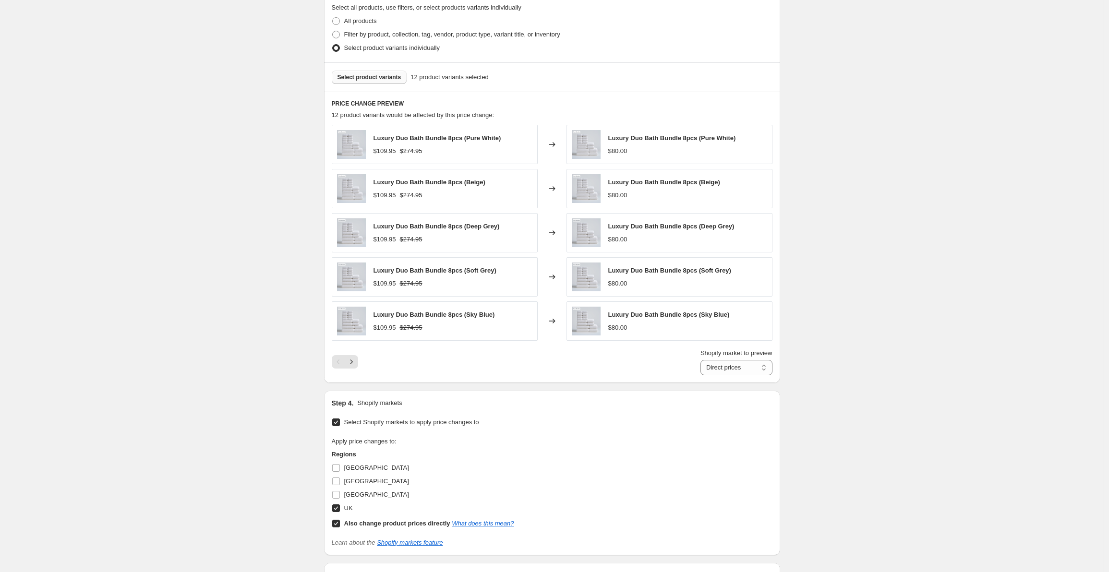
click at [339, 523] on input "Also change product prices directly What does this mean?" at bounding box center [336, 524] width 8 height 8
checkbox input "false"
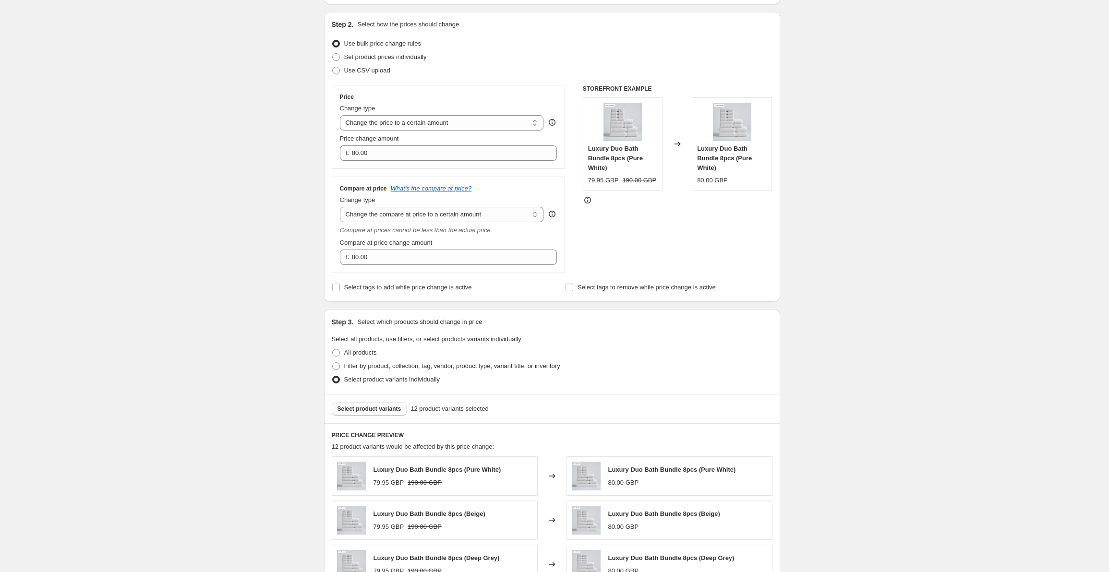
scroll to position [62, 0]
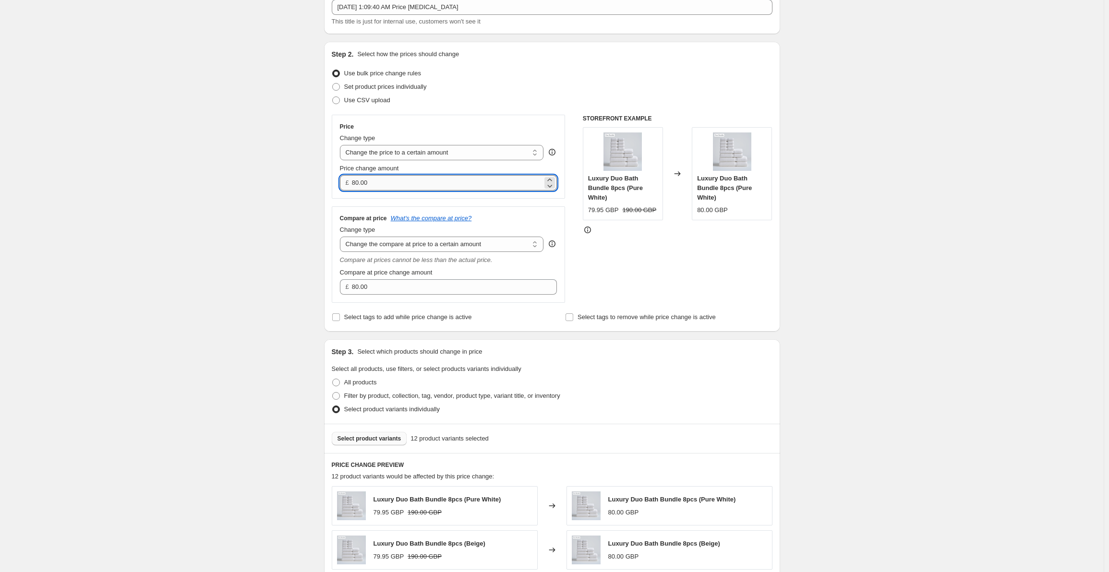
click at [421, 182] on input "80.00" at bounding box center [447, 182] width 191 height 15
paste input "79.95"
type input "79.95"
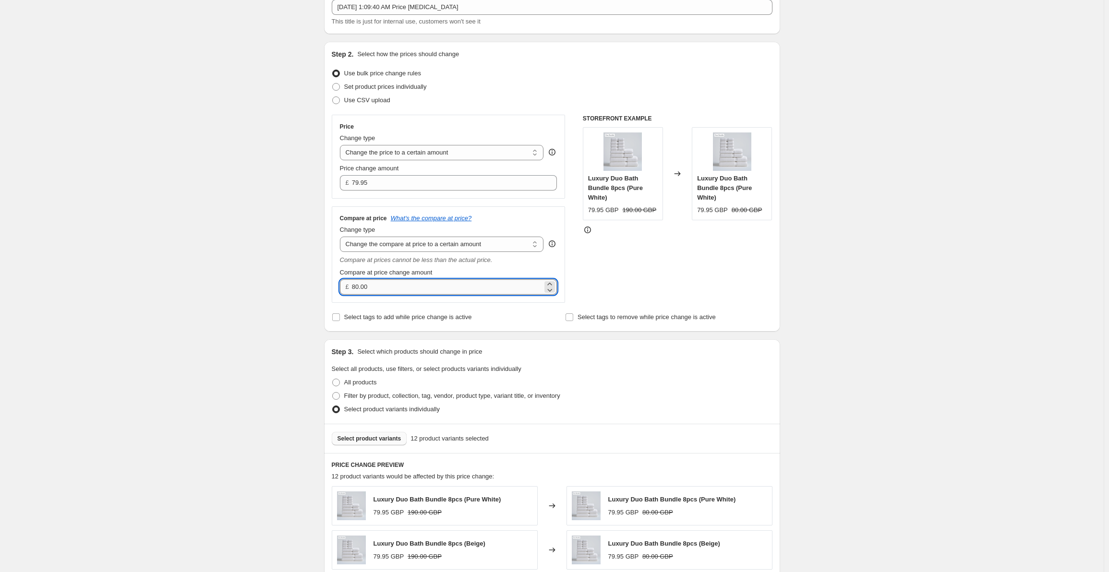
click at [400, 291] on input "80.00" at bounding box center [447, 286] width 191 height 15
paste input "2"
type input "200.00"
click at [291, 268] on div "Create new price [MEDICAL_DATA]. This page is ready Create new price [MEDICAL_D…" at bounding box center [552, 495] width 1104 height 1114
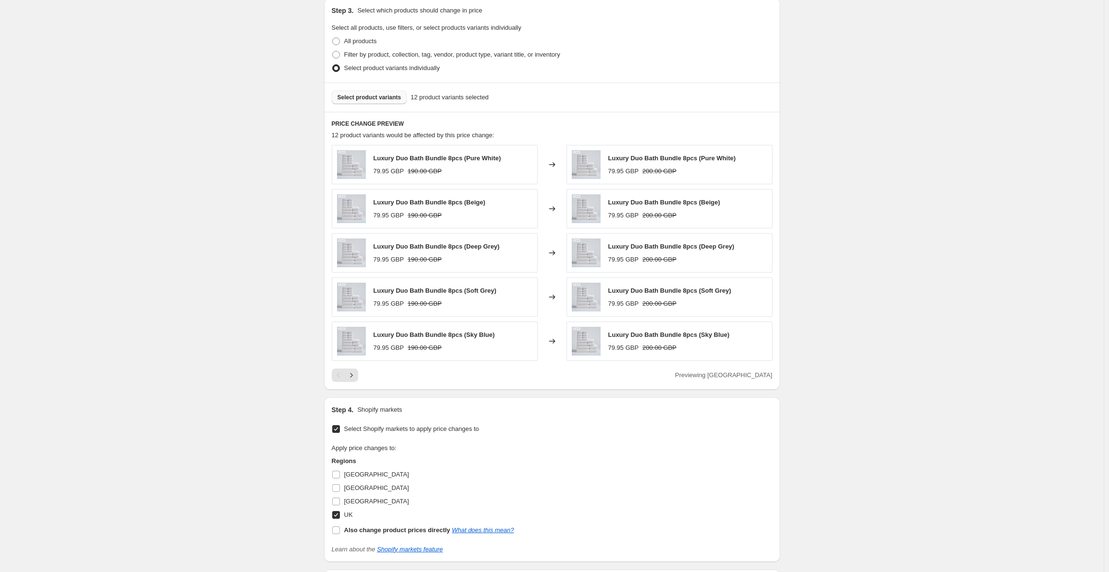
scroll to position [542, 0]
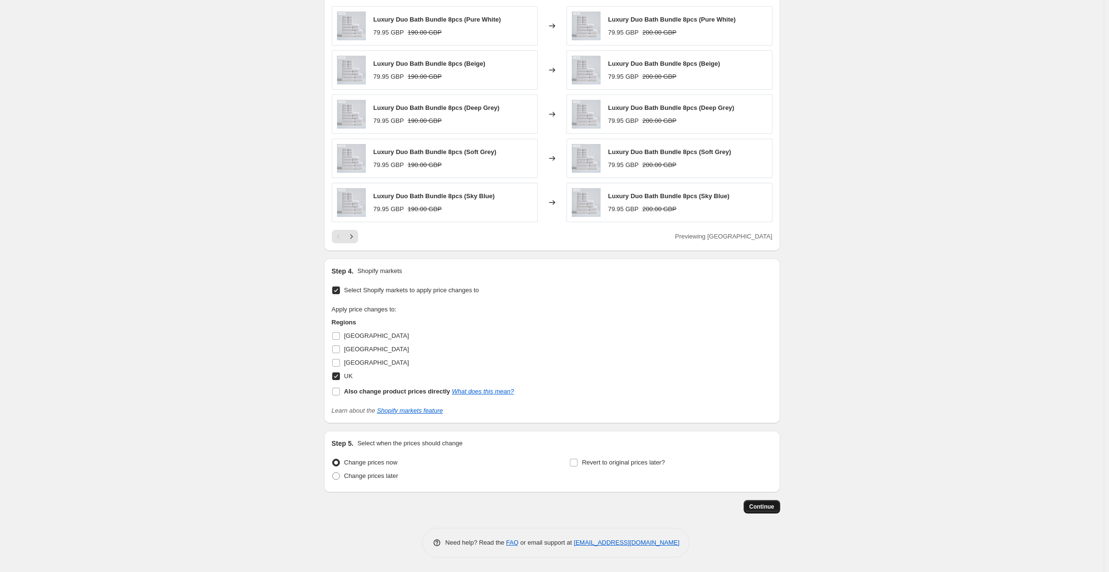
click at [774, 509] on span "Continue" at bounding box center [761, 507] width 25 height 8
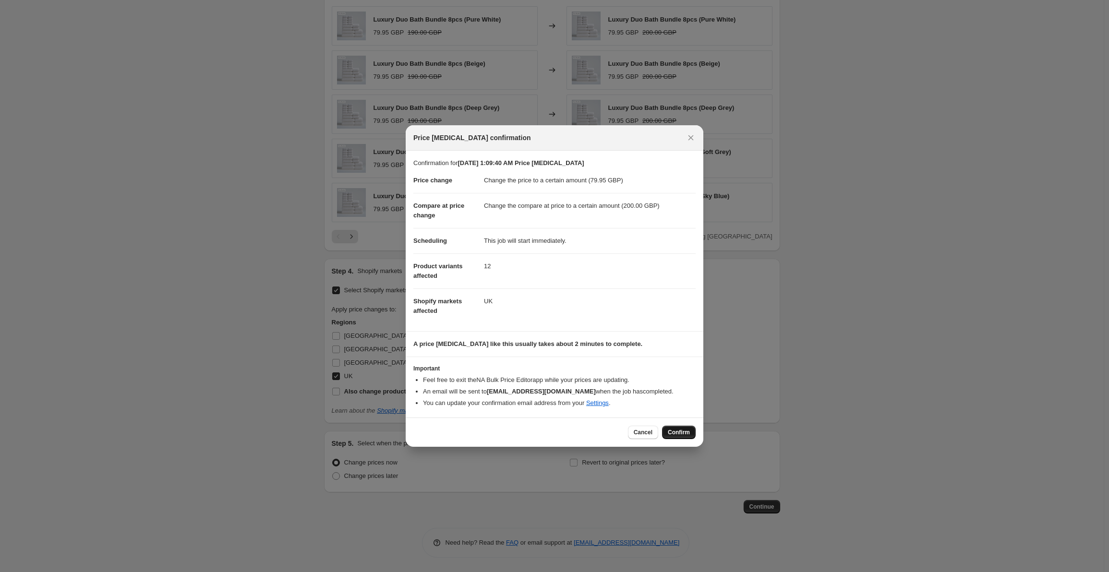
click at [679, 428] on button "Confirm" at bounding box center [679, 432] width 34 height 13
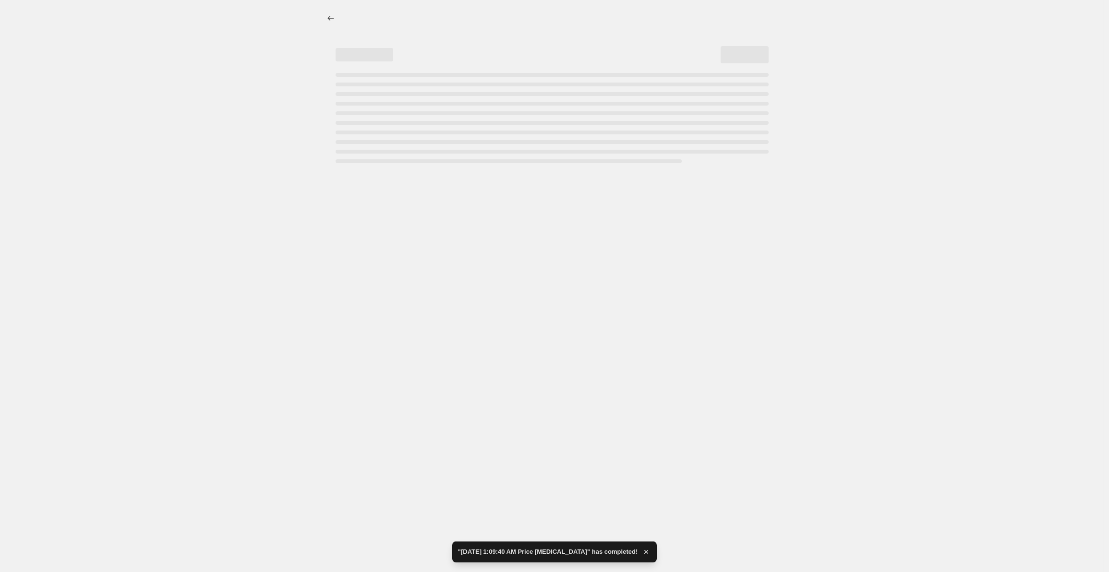
select select "to"
